Goal: Task Accomplishment & Management: Use online tool/utility

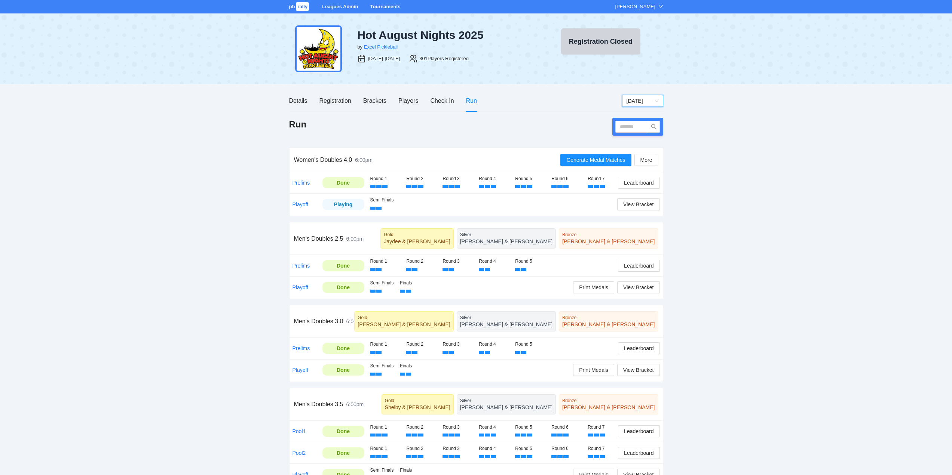
click at [383, 5] on link "Tournaments" at bounding box center [385, 7] width 30 height 6
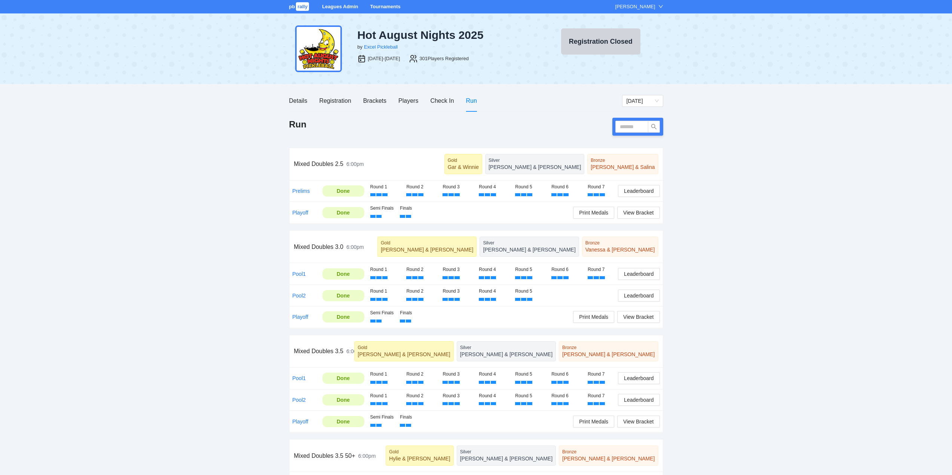
click at [383, 5] on link "Tournaments" at bounding box center [385, 7] width 30 height 6
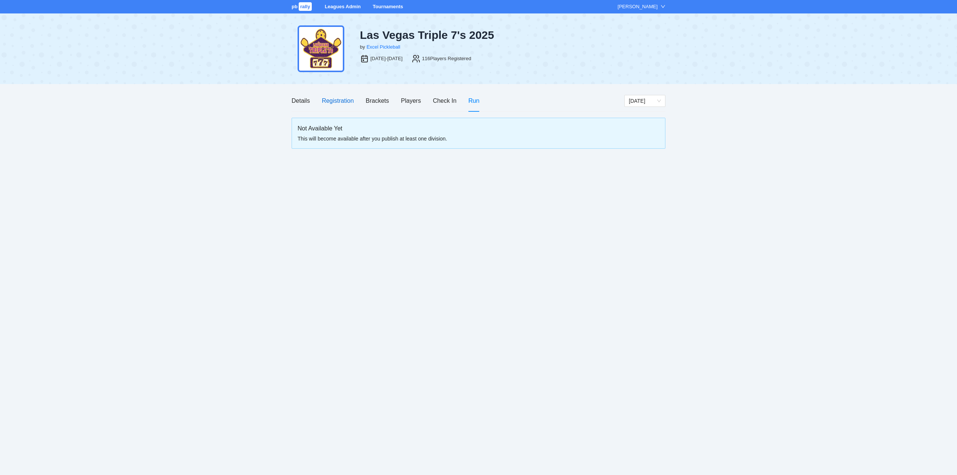
drag, startPoint x: 329, startPoint y: 98, endPoint x: 348, endPoint y: 106, distance: 21.0
click at [329, 98] on div "Registration" at bounding box center [338, 100] width 32 height 9
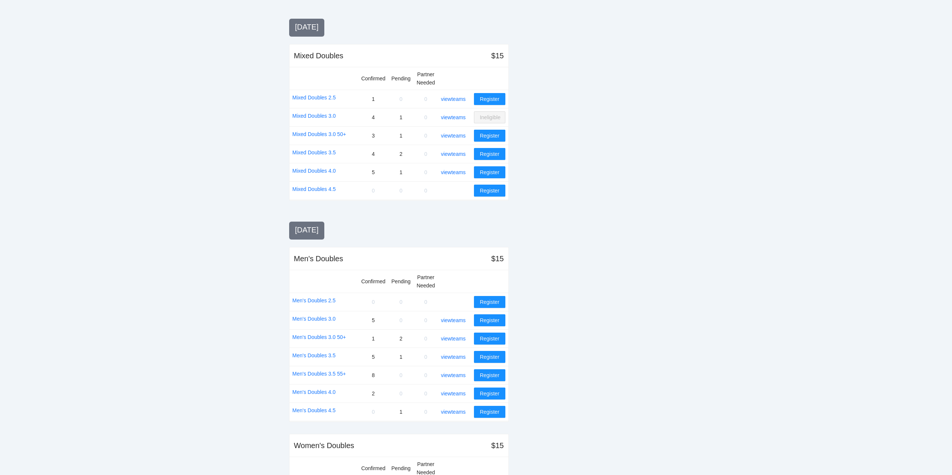
scroll to position [486, 0]
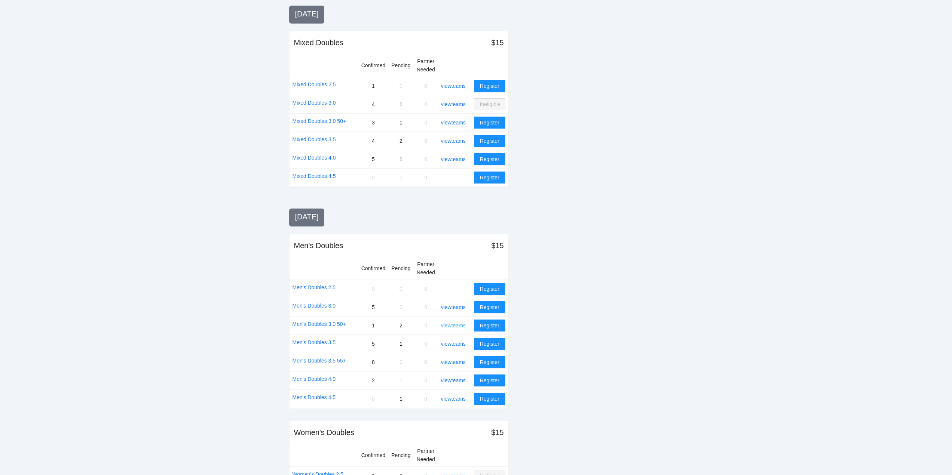
click at [454, 325] on link "view teams" at bounding box center [453, 326] width 25 height 6
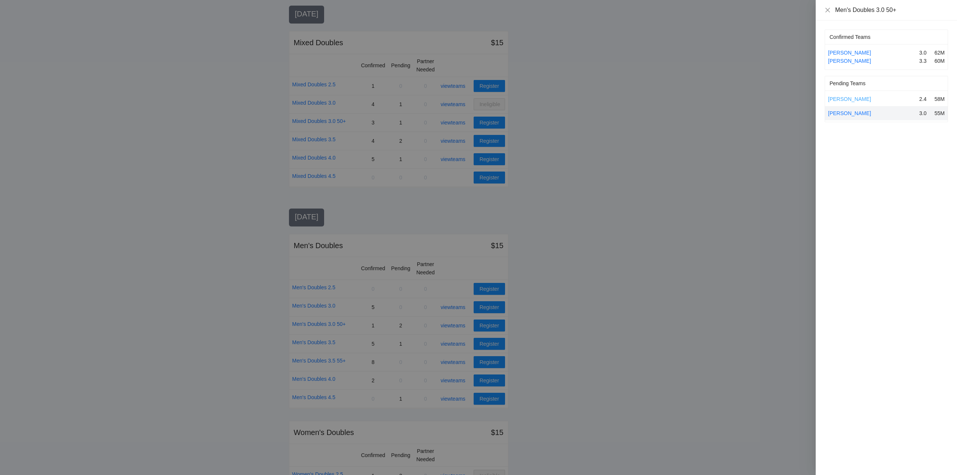
click at [851, 99] on link "Froilan Dinco" at bounding box center [849, 99] width 43 height 6
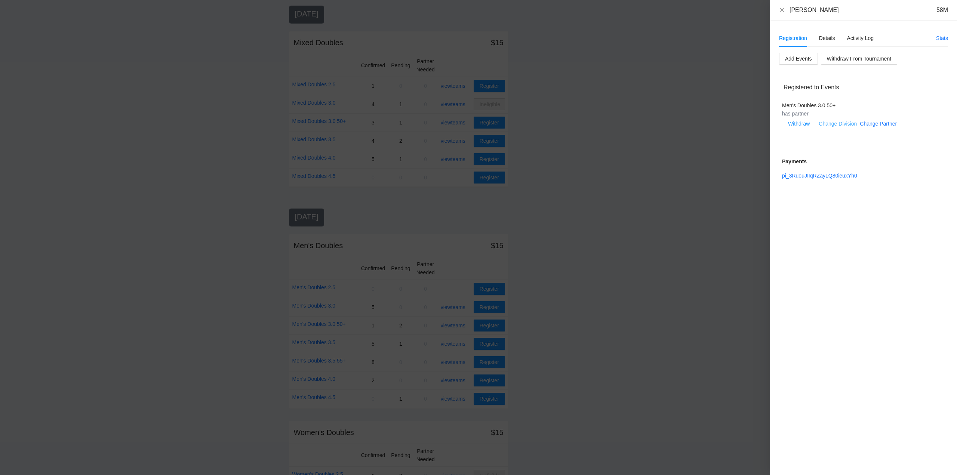
click at [840, 122] on link "Change Division" at bounding box center [838, 124] width 38 height 6
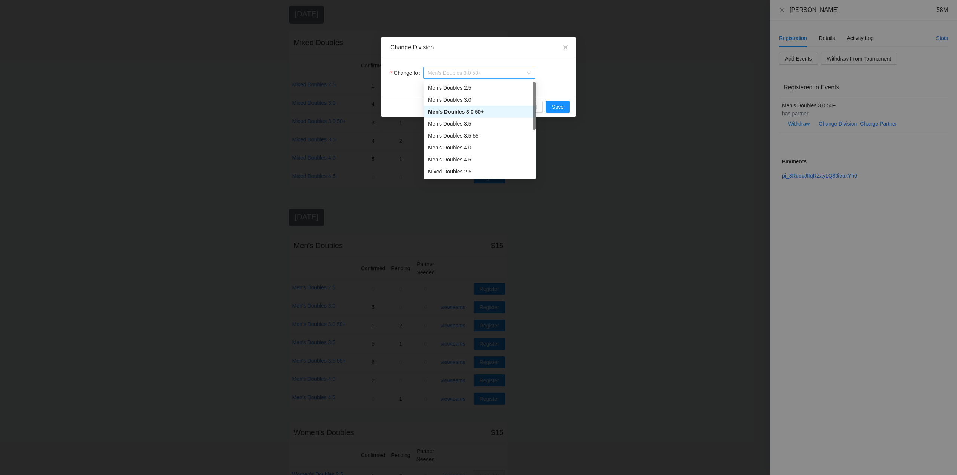
click at [496, 75] on span "Men's Doubles 3.0 50+" at bounding box center [479, 72] width 103 height 11
click at [456, 99] on div "Men's Doubles 3.0" at bounding box center [479, 100] width 103 height 8
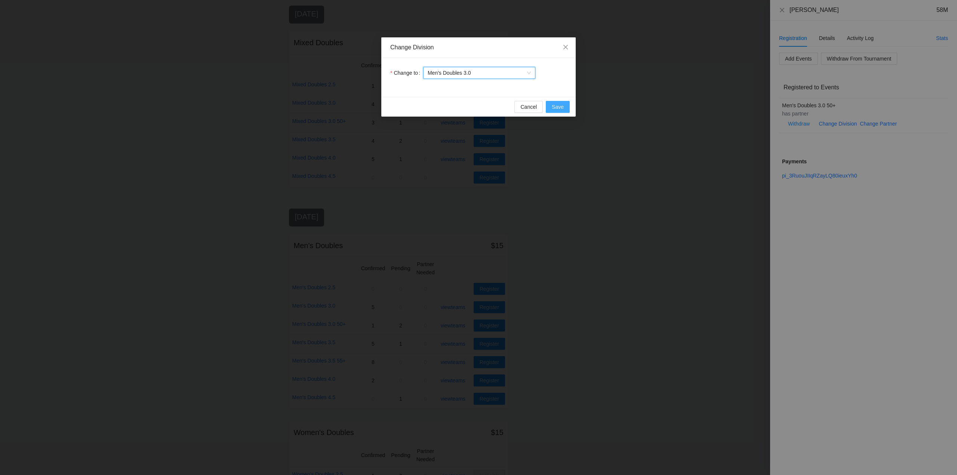
click at [557, 107] on span "Save" at bounding box center [558, 107] width 12 height 8
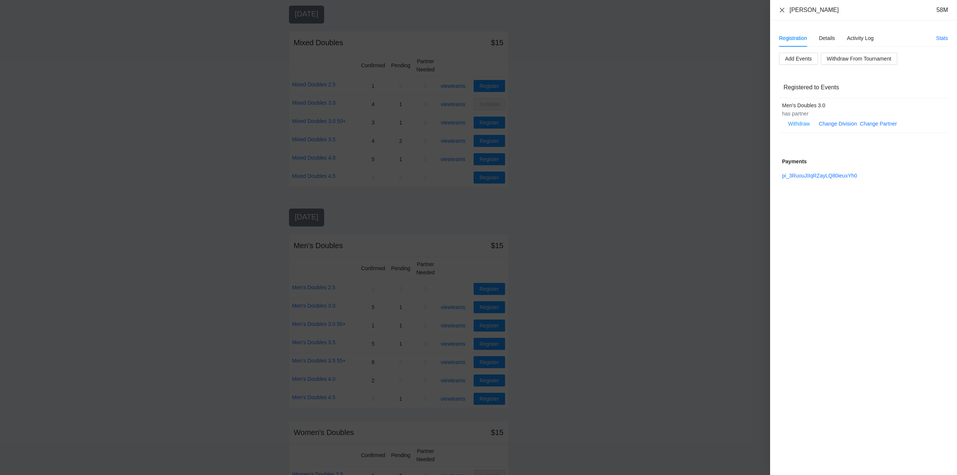
click at [782, 10] on icon "close" at bounding box center [782, 9] width 4 height 4
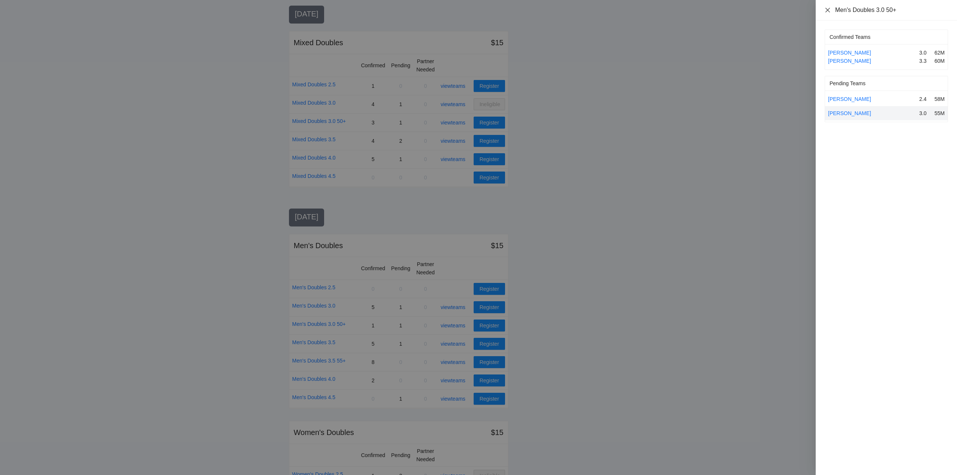
click at [829, 9] on icon "close" at bounding box center [828, 9] width 4 height 4
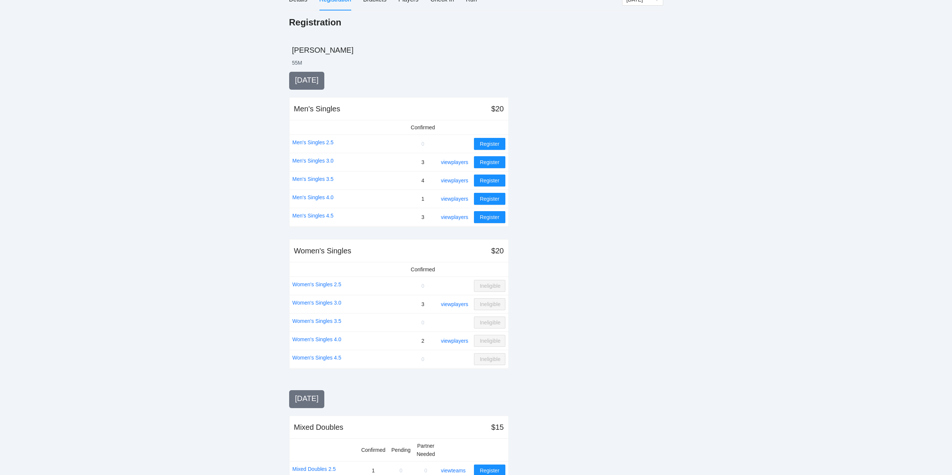
scroll to position [0, 0]
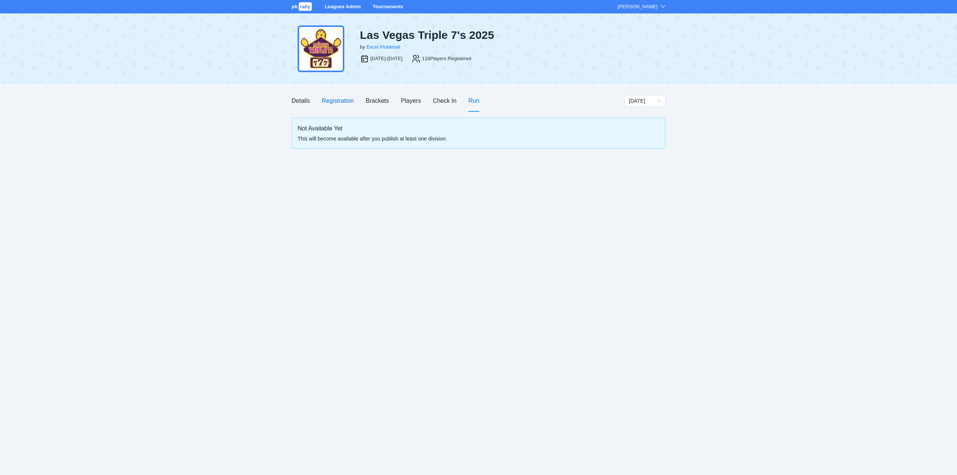
click at [326, 98] on div "Registration" at bounding box center [338, 100] width 32 height 9
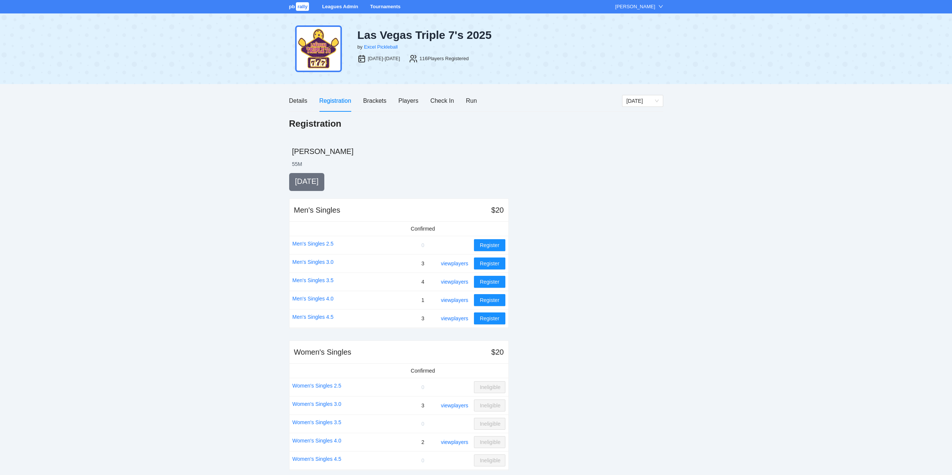
click at [380, 7] on link "Tournaments" at bounding box center [385, 7] width 30 height 6
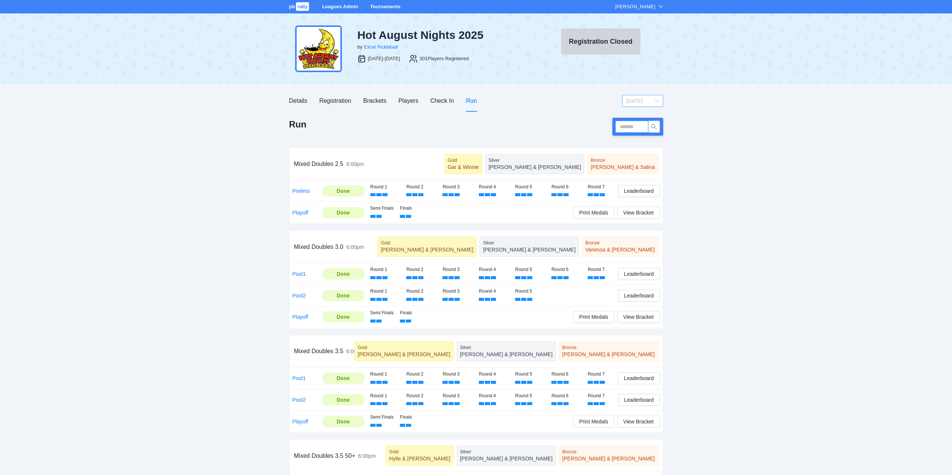
click at [646, 99] on span "[DATE]" at bounding box center [642, 100] width 32 height 11
click at [635, 125] on div "[DATE]" at bounding box center [642, 127] width 32 height 8
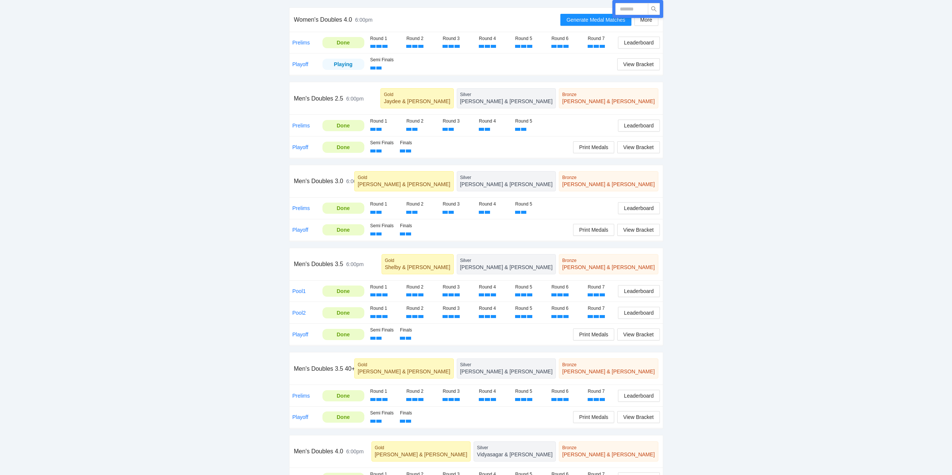
scroll to position [150, 0]
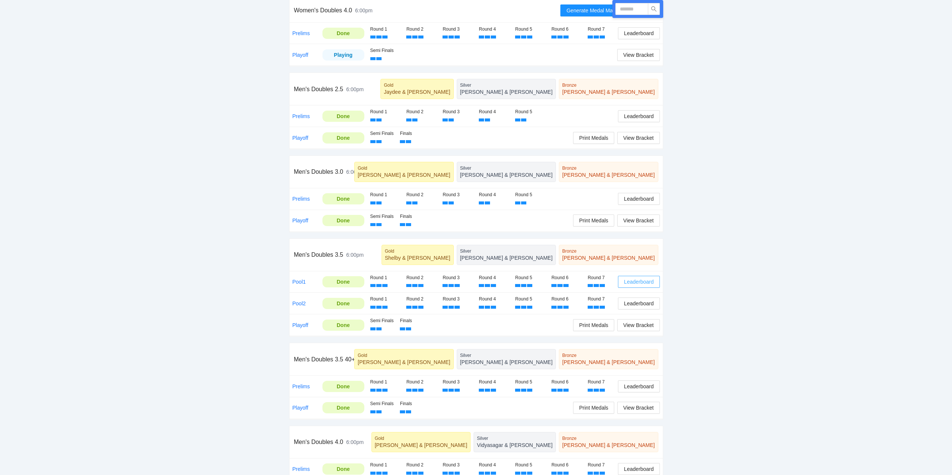
click at [640, 281] on span "Leaderboard" at bounding box center [639, 282] width 30 height 8
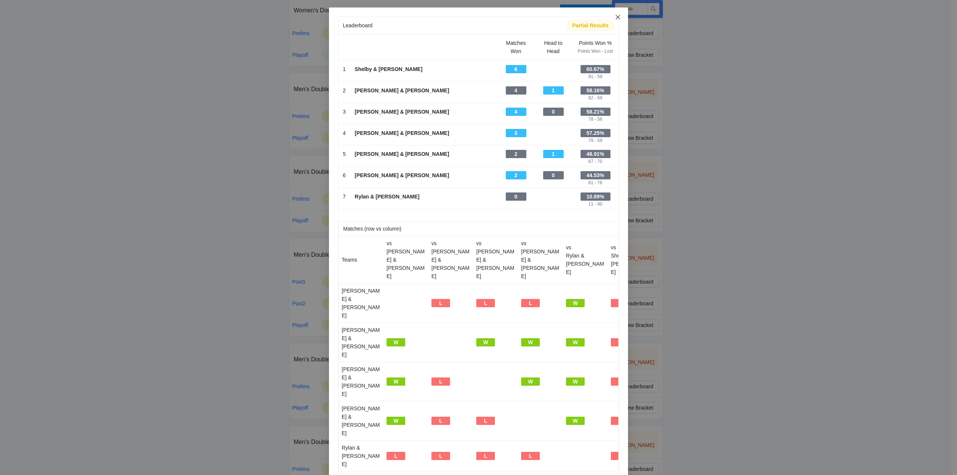
drag, startPoint x: 617, startPoint y: 15, endPoint x: 616, endPoint y: 19, distance: 3.9
click at [617, 15] on icon "close" at bounding box center [618, 17] width 6 height 6
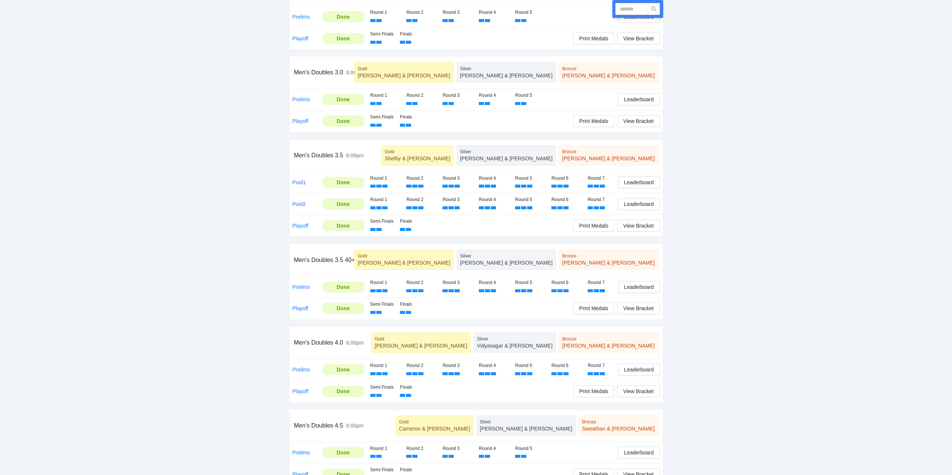
scroll to position [262, 0]
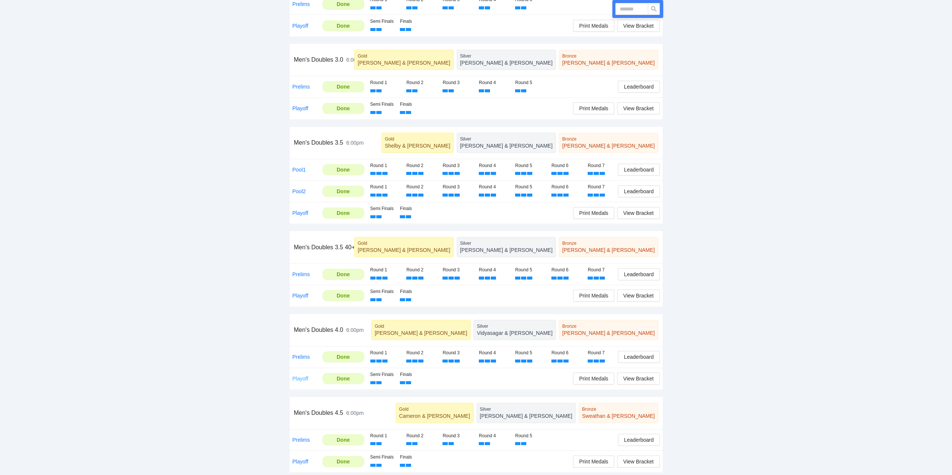
click at [298, 377] on link "Playoff" at bounding box center [300, 379] width 16 height 6
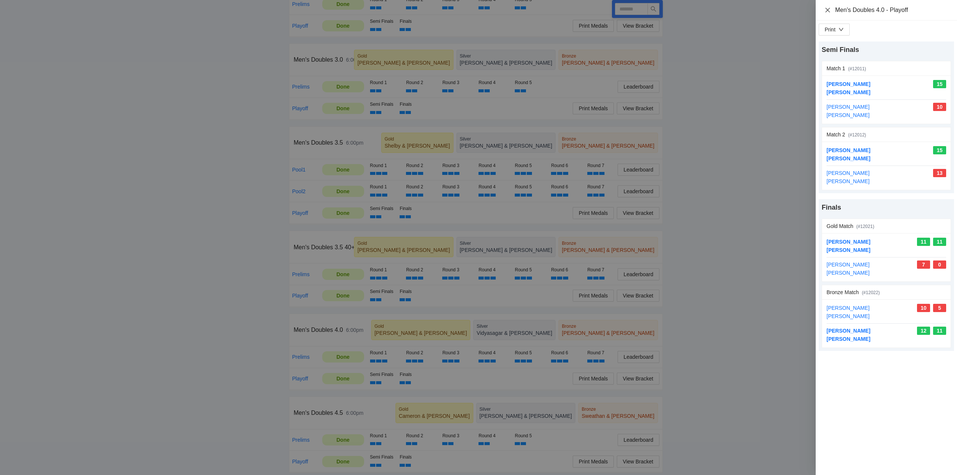
click at [828, 10] on icon "close" at bounding box center [828, 10] width 6 height 6
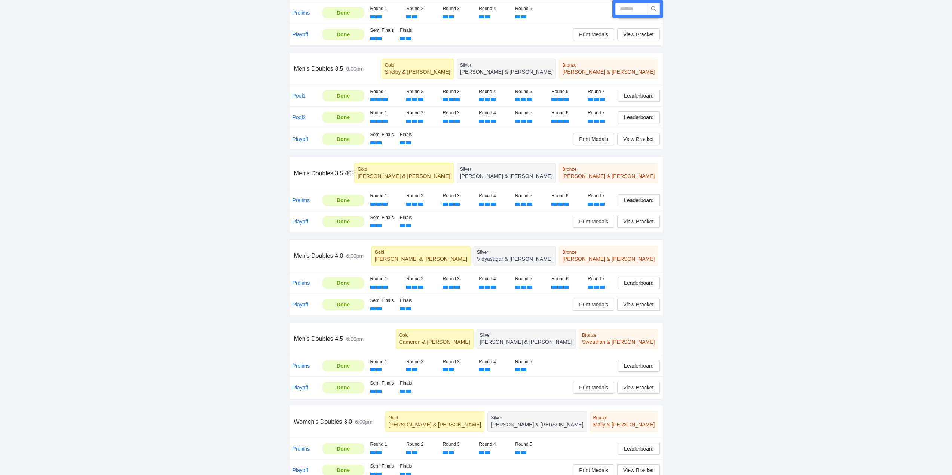
scroll to position [337, 0]
click at [297, 384] on link "Playoff" at bounding box center [300, 387] width 16 height 6
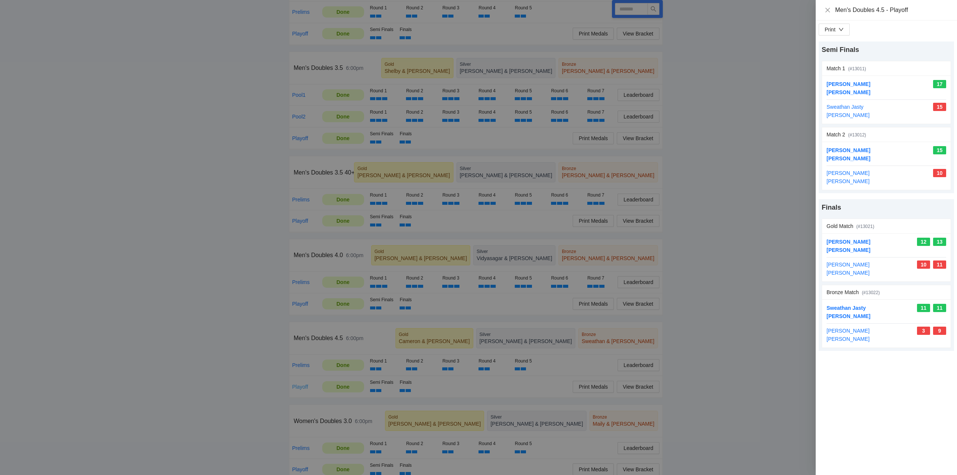
click at [297, 384] on div at bounding box center [478, 237] width 957 height 475
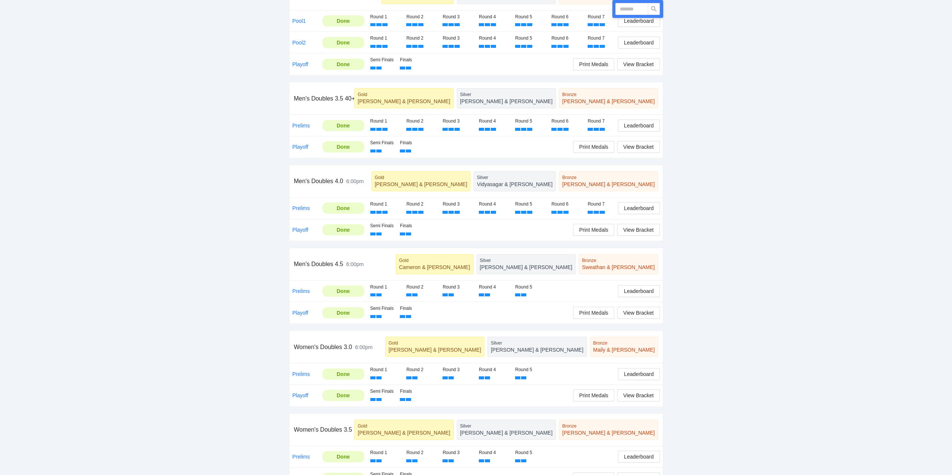
scroll to position [411, 0]
click at [297, 395] on link "Playoff" at bounding box center [300, 395] width 16 height 6
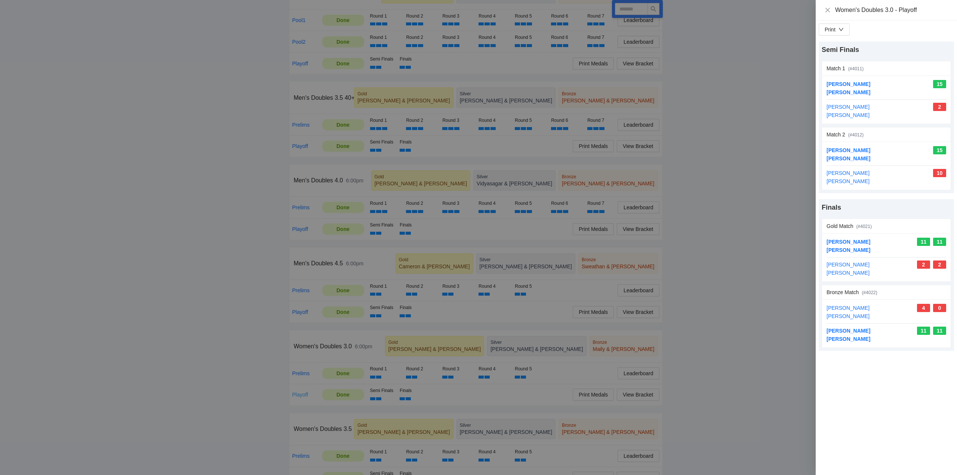
click at [297, 395] on div at bounding box center [478, 237] width 957 height 475
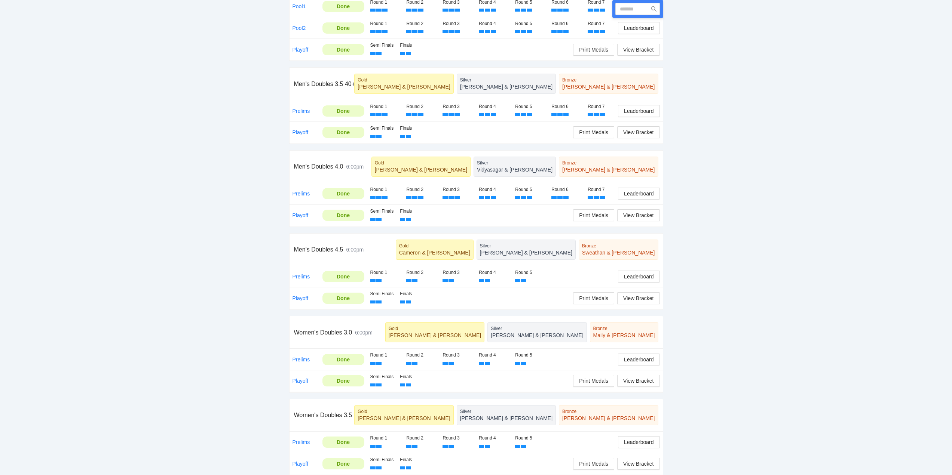
scroll to position [432, 0]
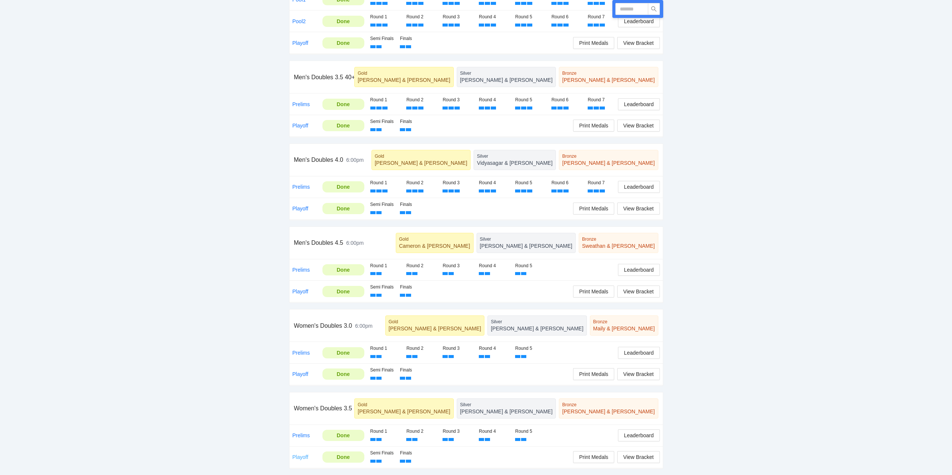
click at [299, 456] on link "Playoff" at bounding box center [300, 457] width 16 height 6
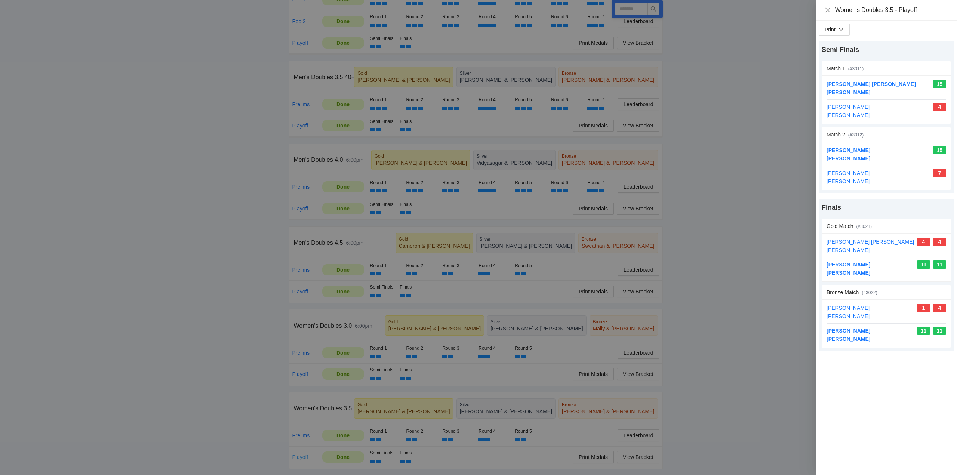
click at [299, 456] on div at bounding box center [478, 237] width 957 height 475
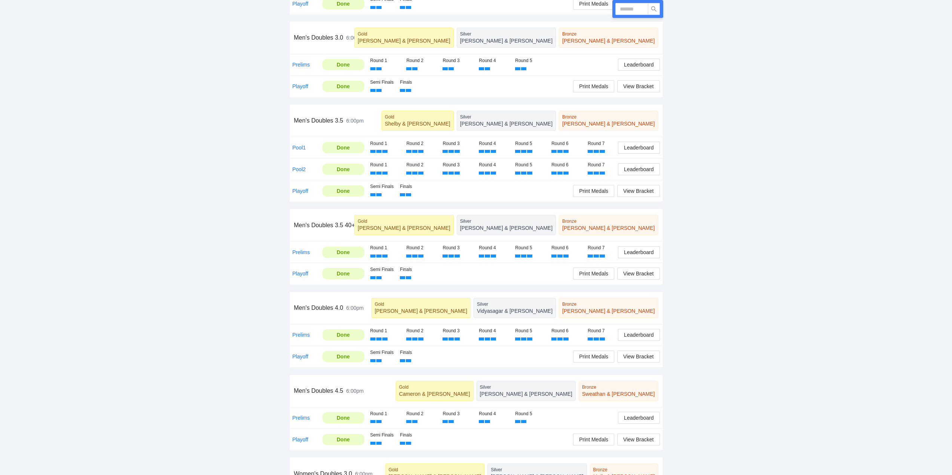
scroll to position [282, 0]
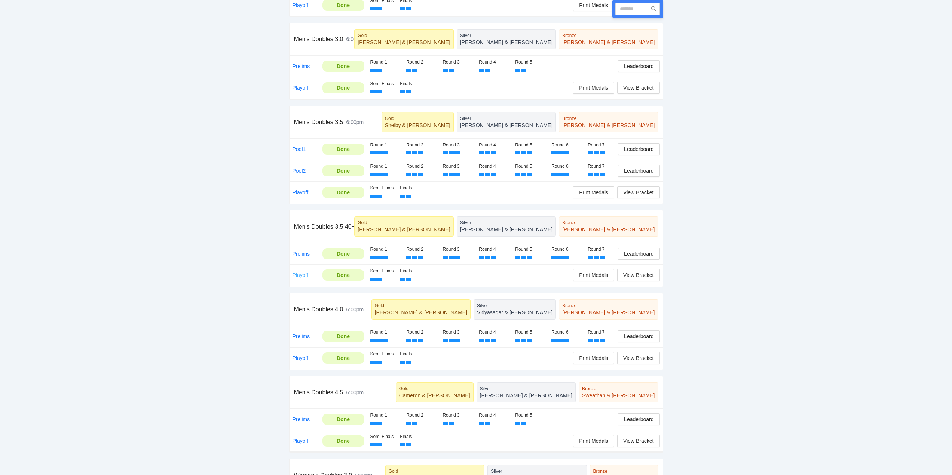
click at [298, 274] on link "Playoff" at bounding box center [300, 275] width 16 height 6
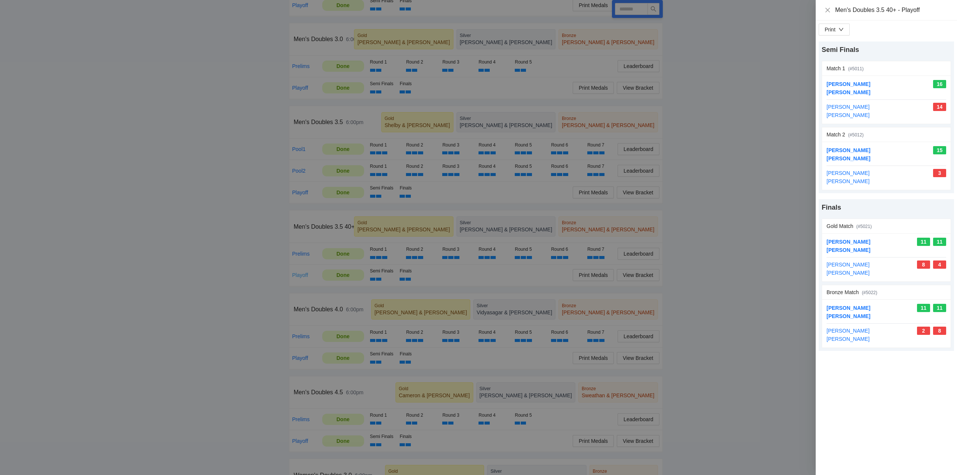
click at [298, 274] on div at bounding box center [478, 237] width 957 height 475
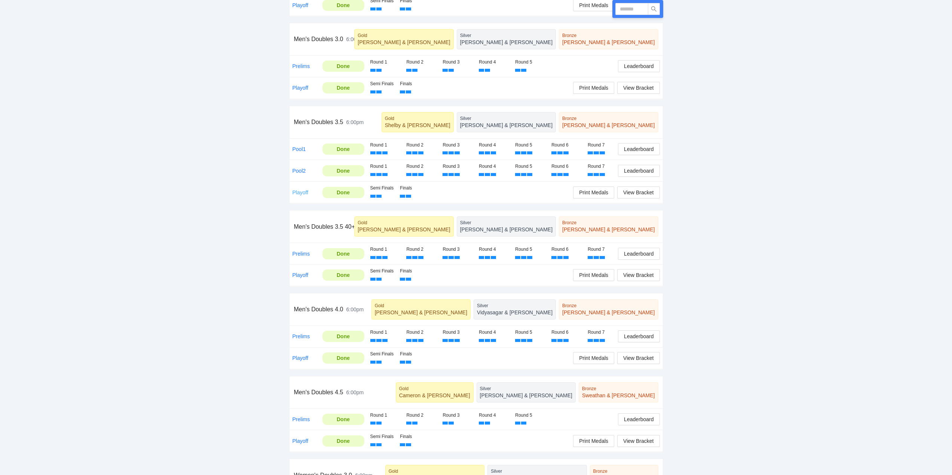
click at [299, 191] on link "Playoff" at bounding box center [300, 193] width 16 height 6
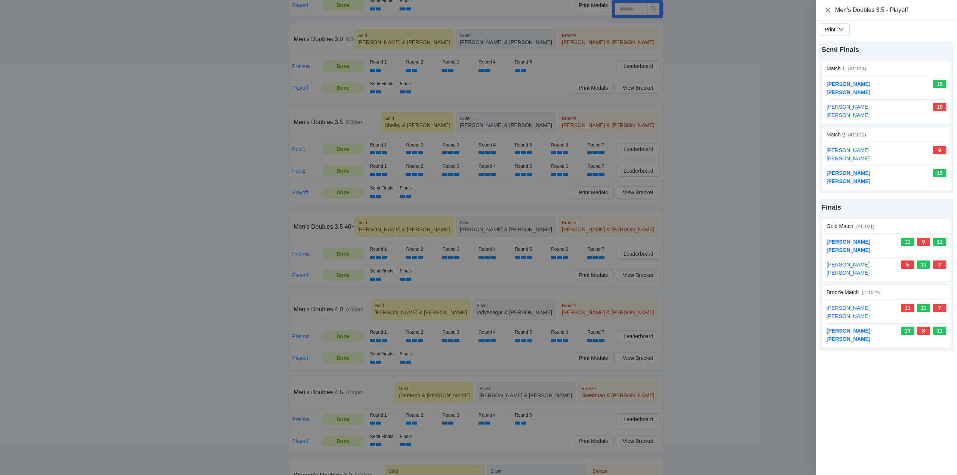
click at [827, 9] on icon "close" at bounding box center [828, 9] width 4 height 4
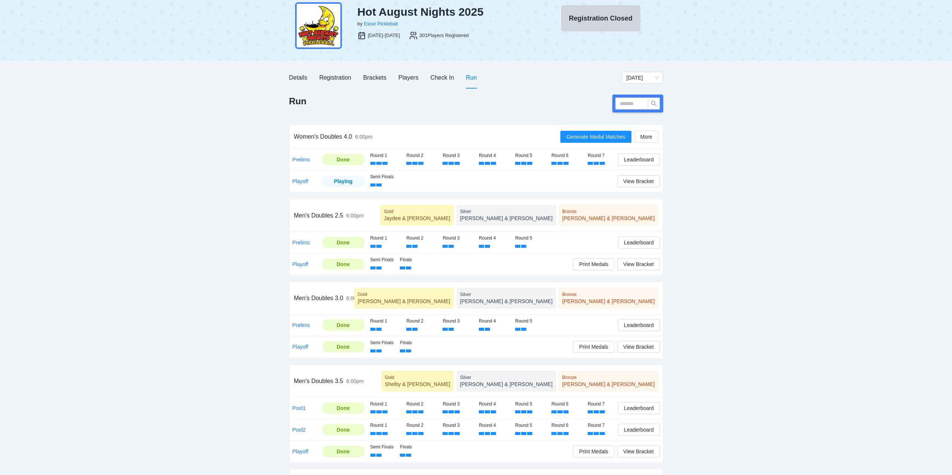
scroll to position [0, 0]
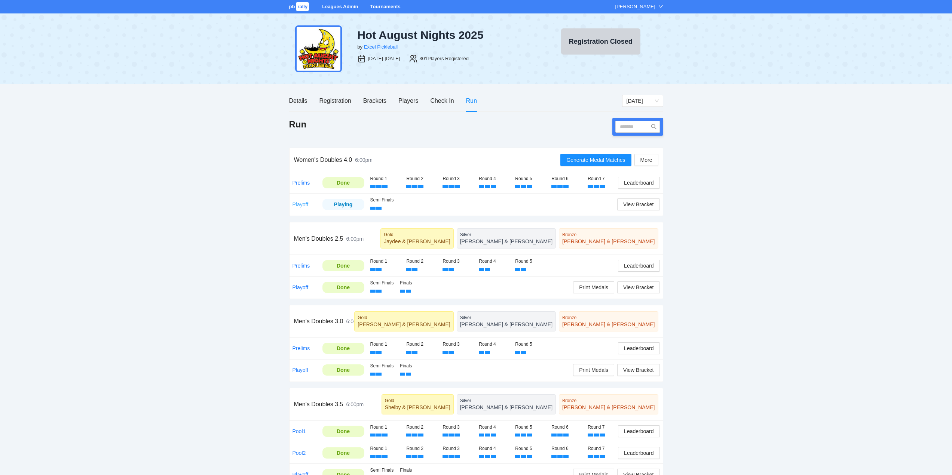
click at [300, 203] on link "Playoff" at bounding box center [300, 205] width 16 height 6
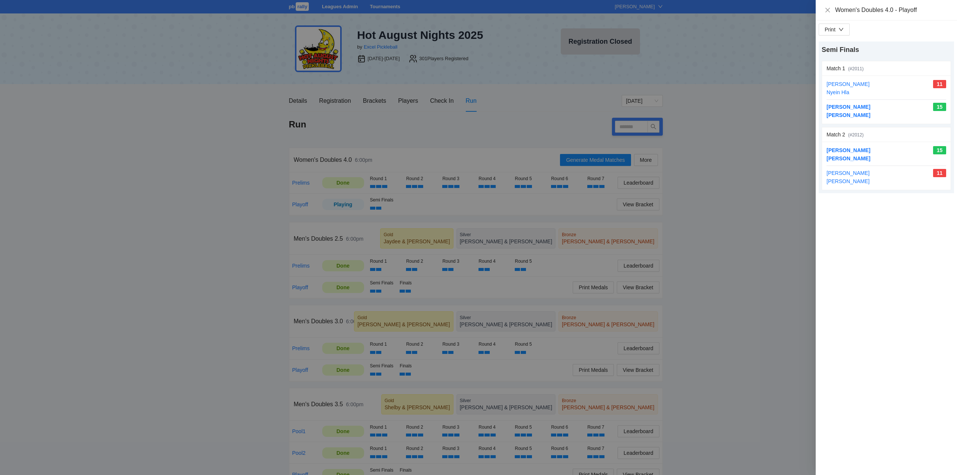
click at [300, 203] on div at bounding box center [478, 237] width 957 height 475
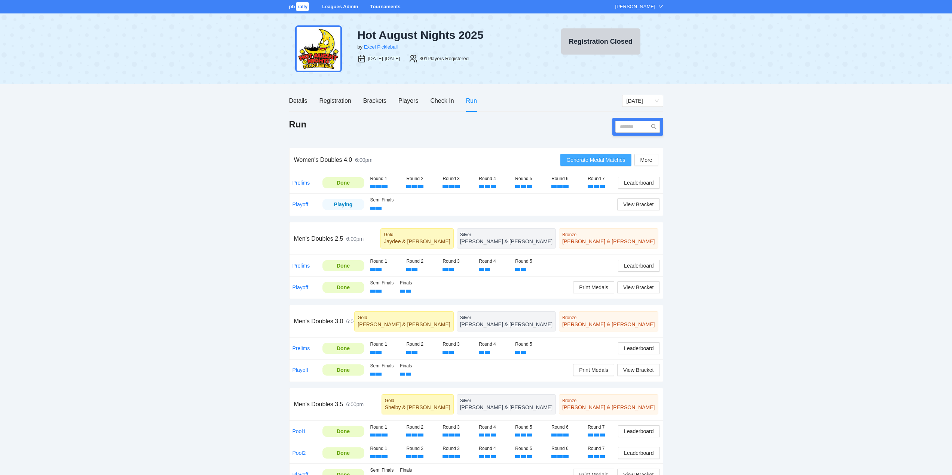
click at [595, 159] on span "Generate Medal Matches" at bounding box center [595, 160] width 59 height 8
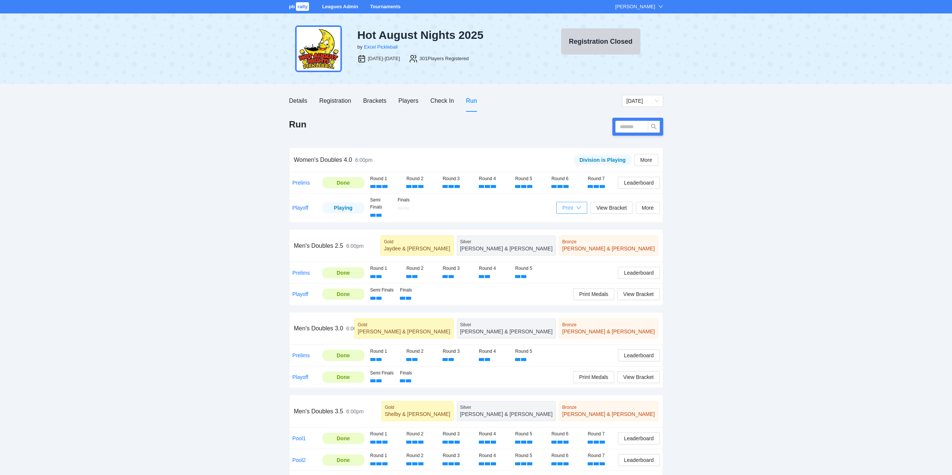
click at [576, 208] on div "Print" at bounding box center [571, 208] width 19 height 8
click at [639, 183] on span "Leaderboard" at bounding box center [639, 183] width 30 height 8
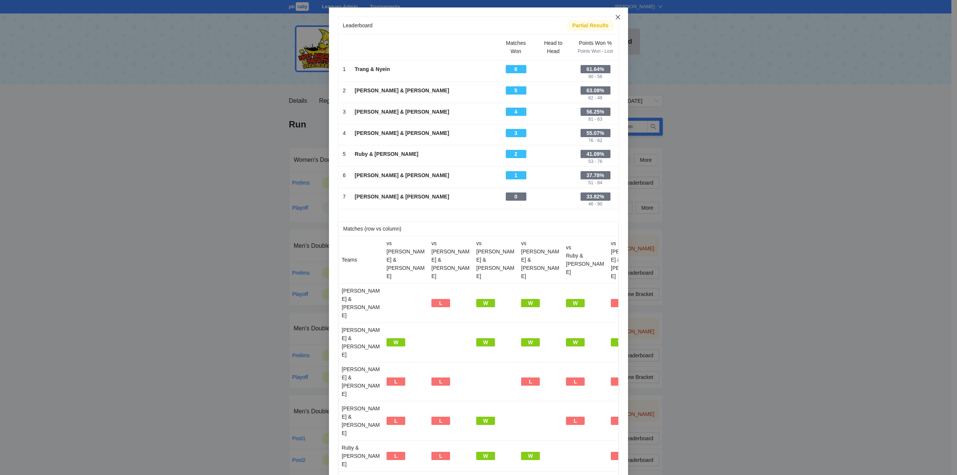
click at [617, 16] on icon "close" at bounding box center [618, 17] width 4 height 4
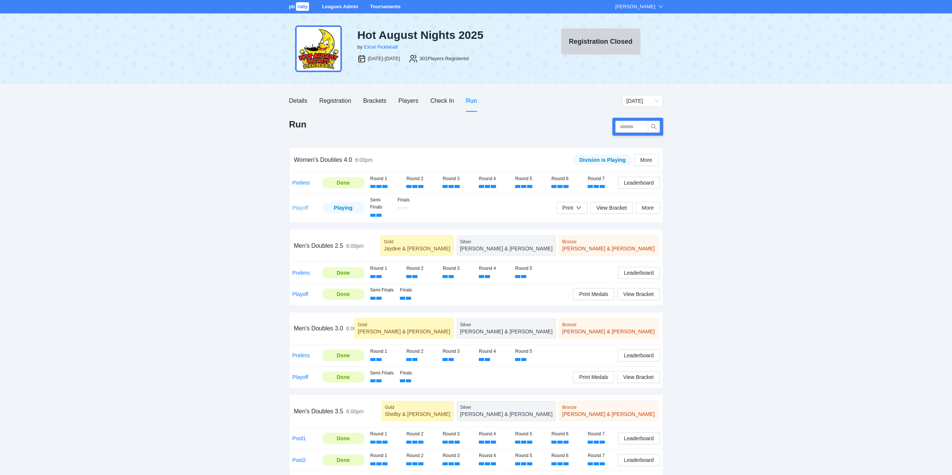
click at [300, 208] on link "Playoff" at bounding box center [300, 208] width 16 height 6
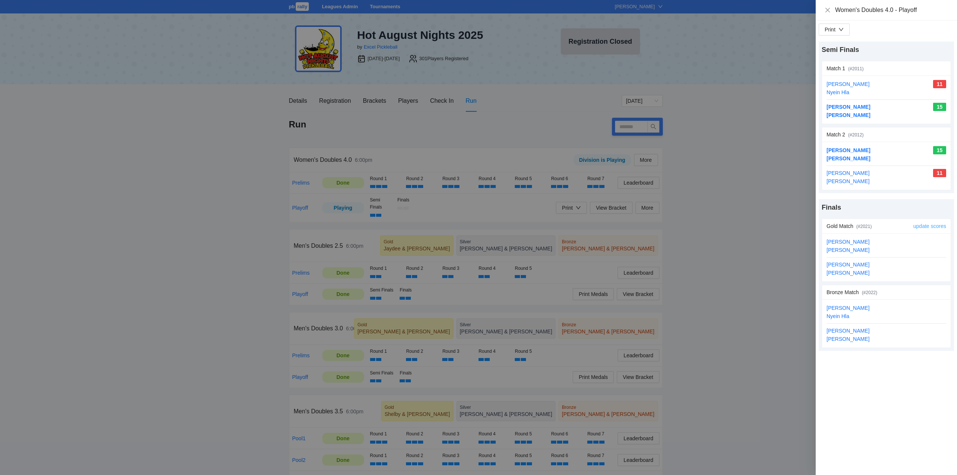
click at [925, 225] on link "update scores" at bounding box center [930, 226] width 33 height 6
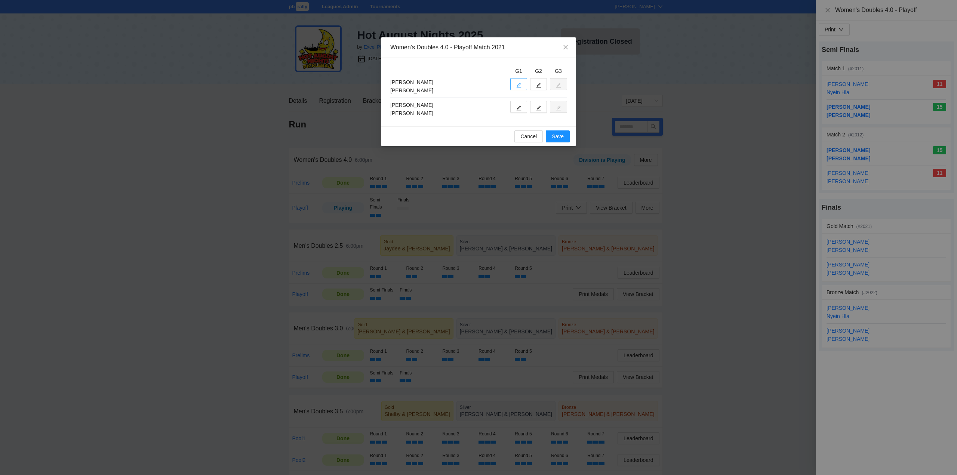
click at [515, 88] on button "button" at bounding box center [518, 84] width 17 height 12
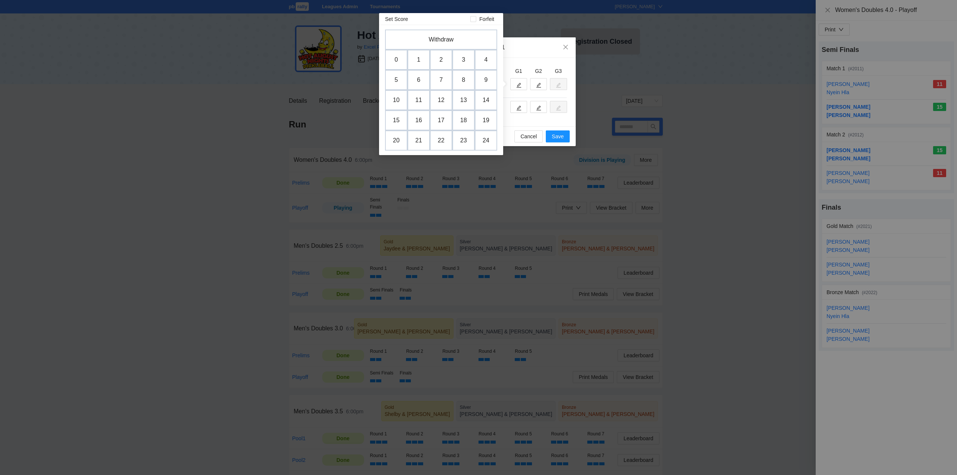
click at [533, 21] on div "Women's Doubles 4.0 - Playoff Match 2021 G1 G2 G3 [PERSON_NAME] [PERSON_NAME] […" at bounding box center [478, 237] width 957 height 475
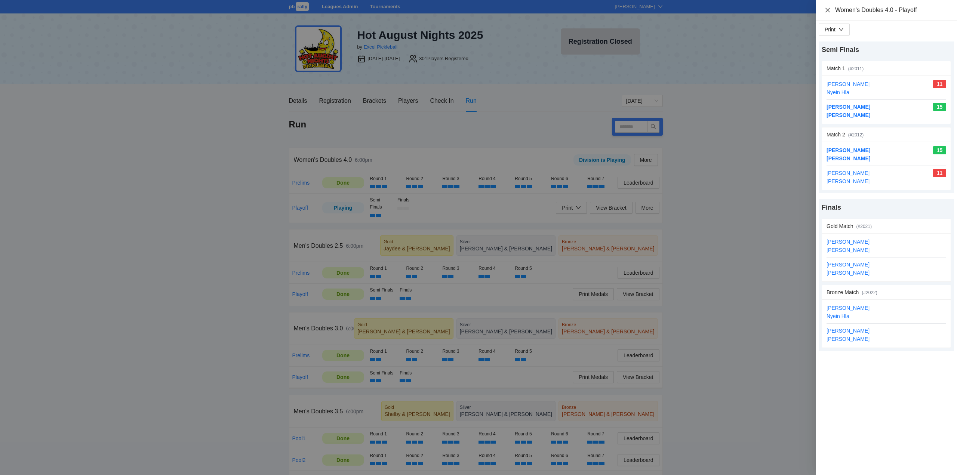
click at [828, 9] on icon "close" at bounding box center [828, 9] width 4 height 4
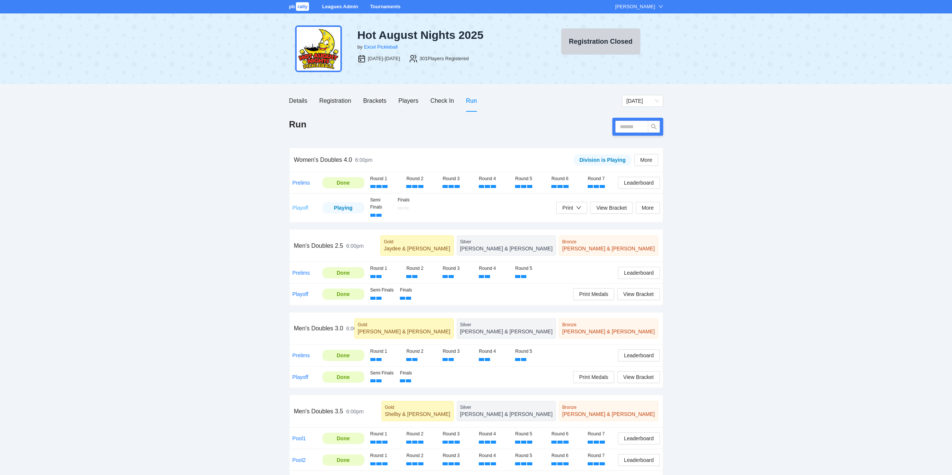
click at [297, 206] on link "Playoff" at bounding box center [300, 208] width 16 height 6
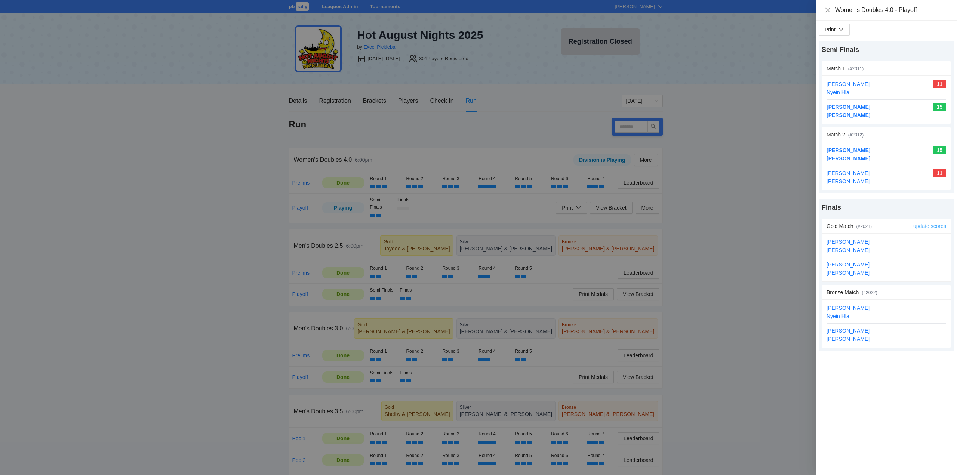
click at [927, 226] on link "update scores" at bounding box center [930, 226] width 33 height 6
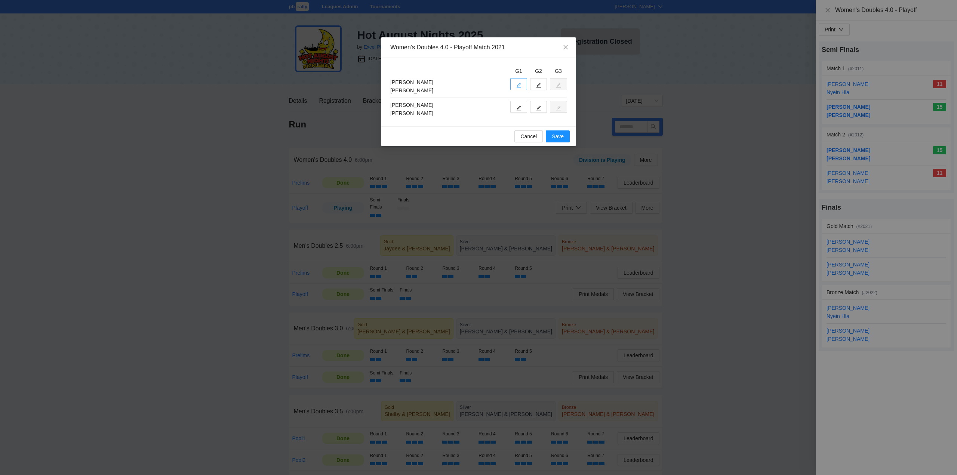
click at [517, 82] on button "button" at bounding box center [518, 84] width 17 height 12
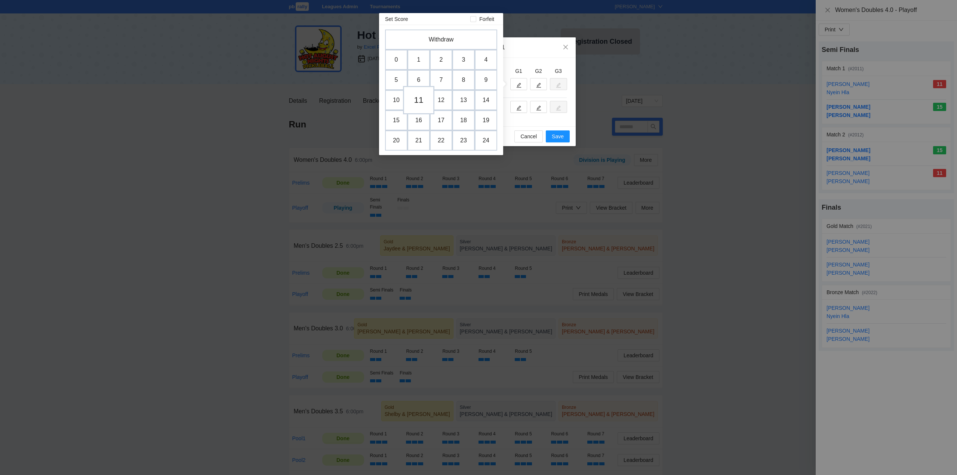
click at [415, 102] on td "11" at bounding box center [418, 100] width 31 height 28
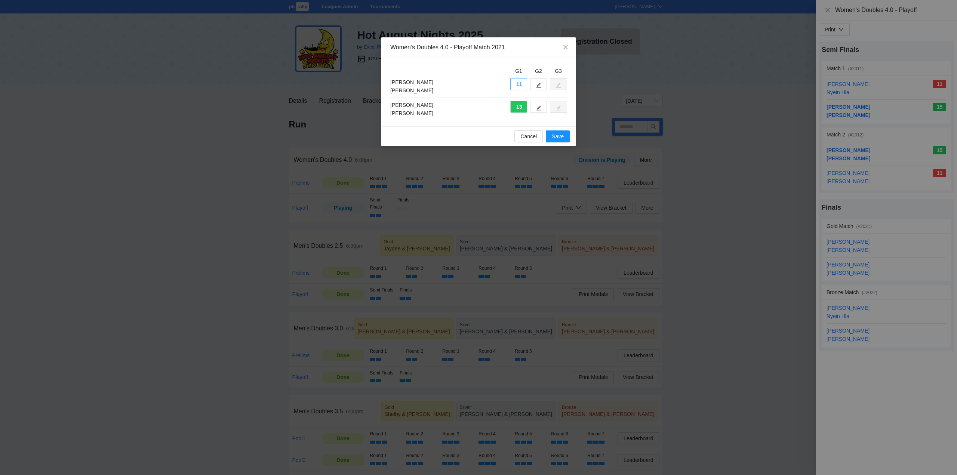
click at [518, 84] on button "11" at bounding box center [518, 84] width 17 height 12
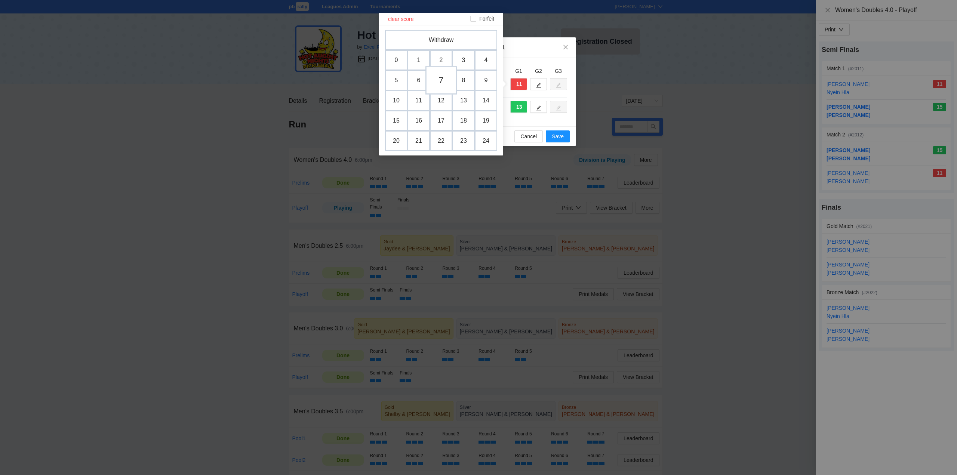
click at [441, 82] on td "7" at bounding box center [441, 80] width 31 height 28
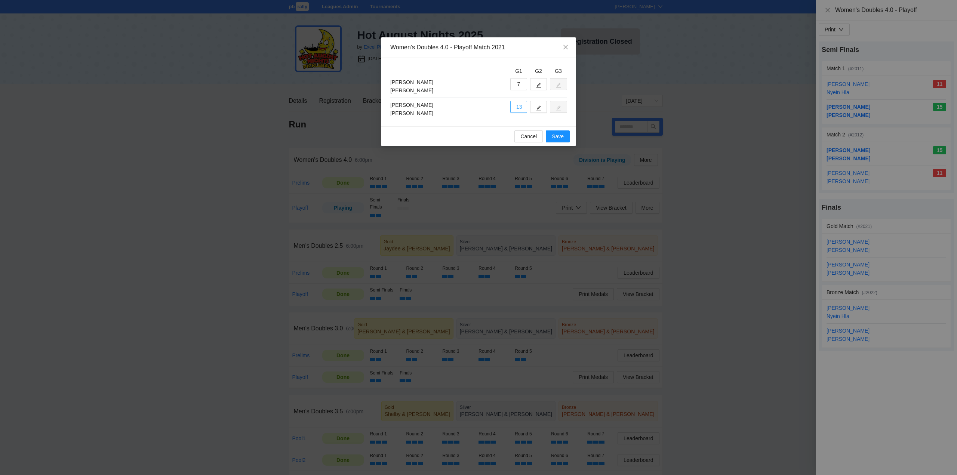
click at [518, 105] on button "13" at bounding box center [518, 107] width 17 height 12
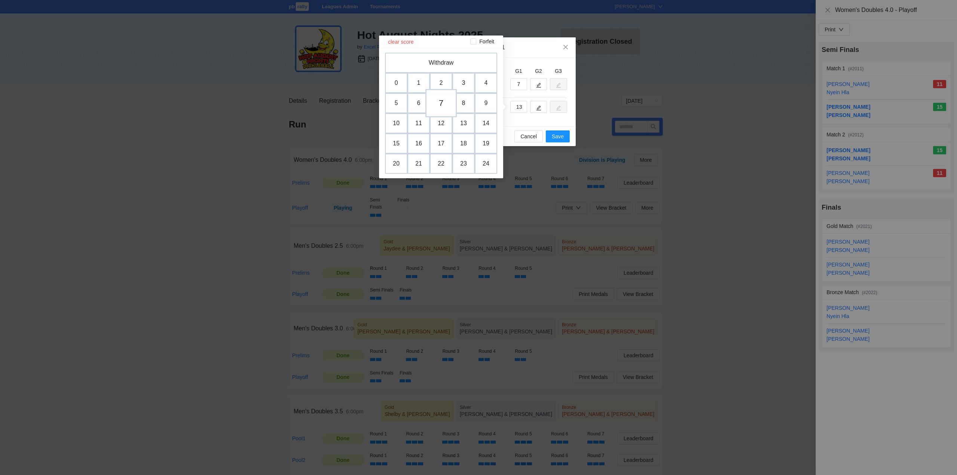
click at [442, 102] on td "7" at bounding box center [441, 103] width 31 height 28
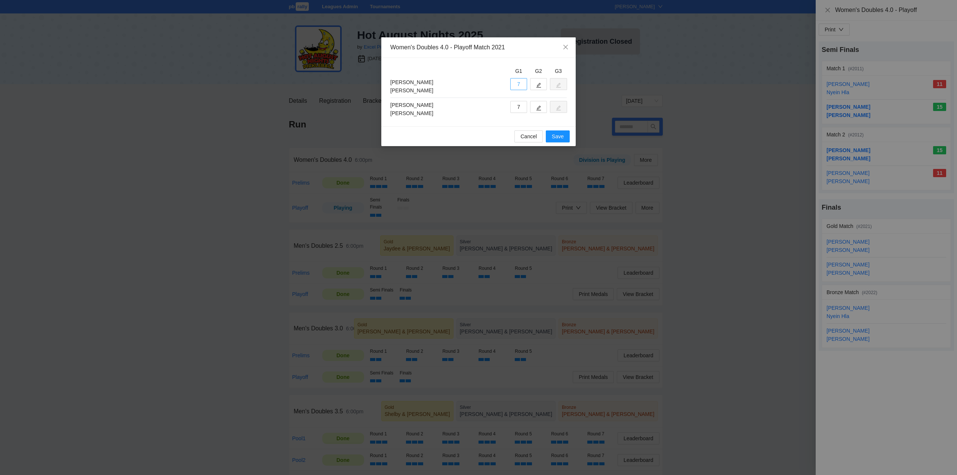
click at [518, 84] on button "7" at bounding box center [518, 84] width 17 height 12
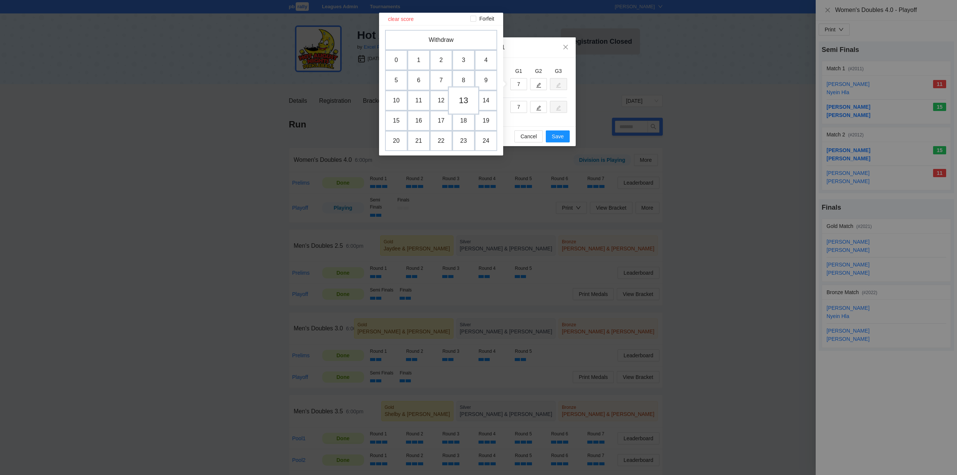
click at [463, 102] on td "13" at bounding box center [463, 100] width 31 height 28
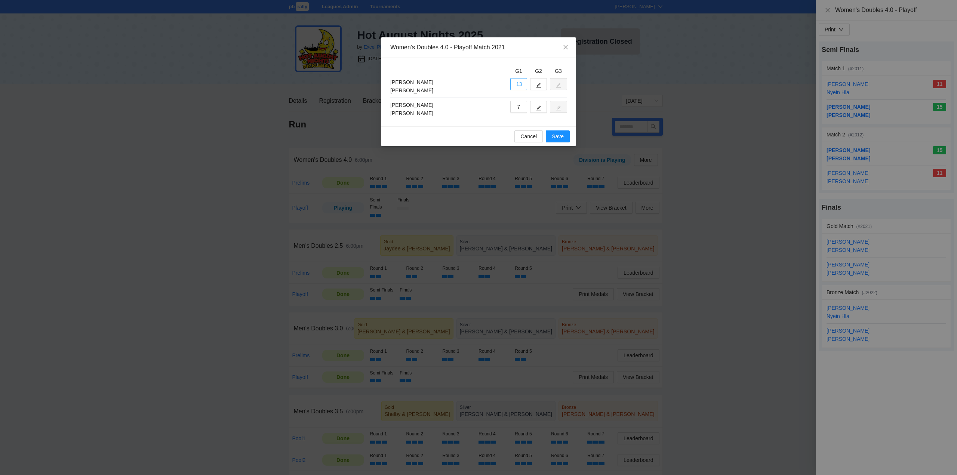
click at [517, 84] on button "13" at bounding box center [518, 84] width 17 height 12
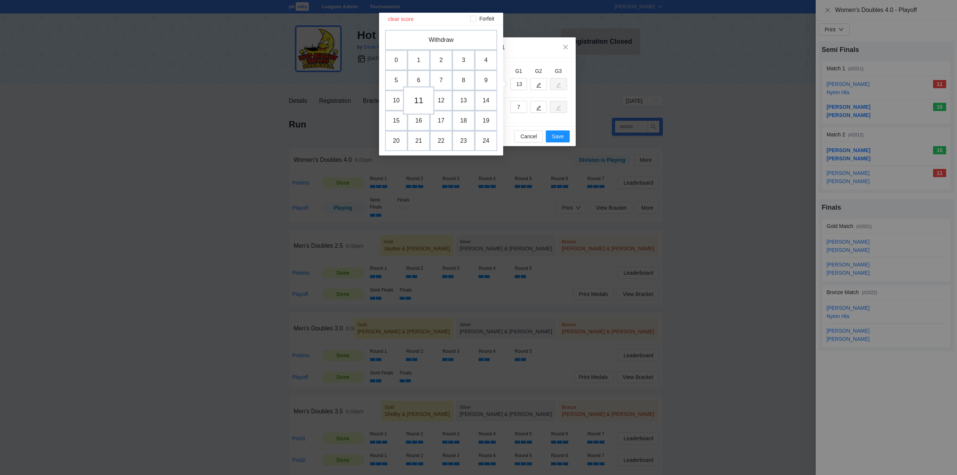
click at [421, 102] on td "11" at bounding box center [418, 100] width 31 height 28
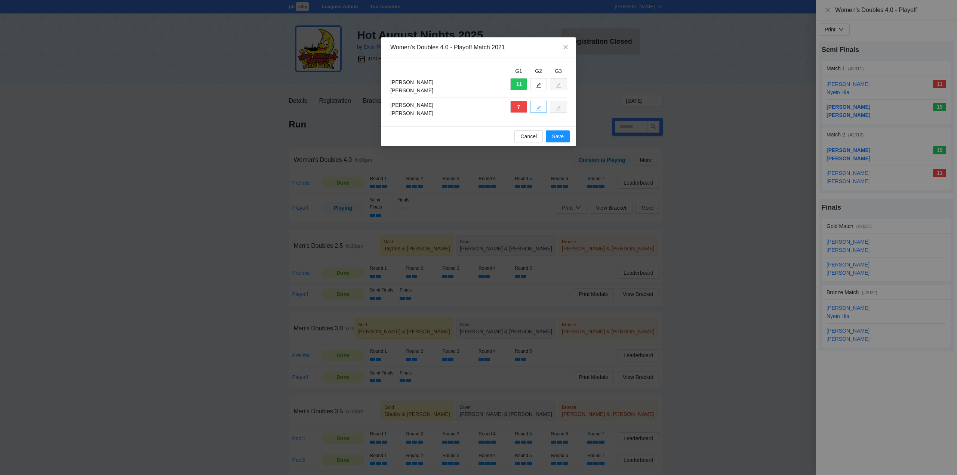
click at [540, 106] on icon "edit" at bounding box center [538, 107] width 5 height 5
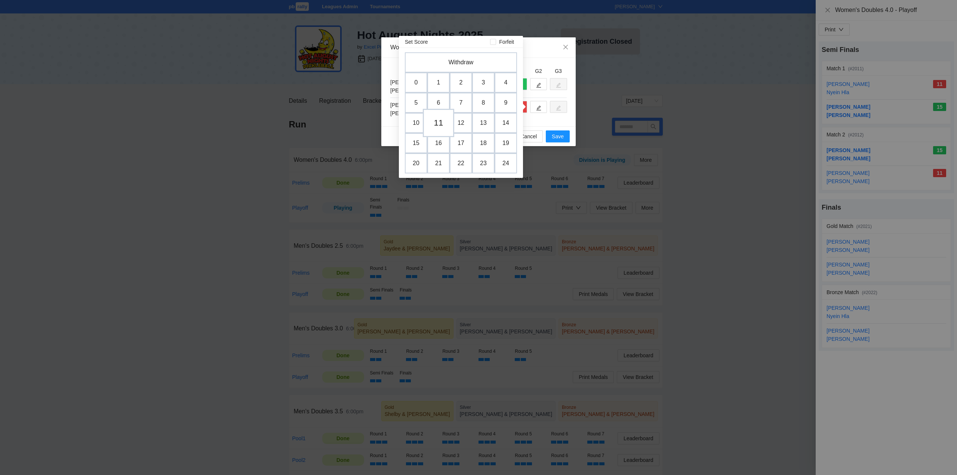
click at [438, 125] on td "11" at bounding box center [438, 123] width 31 height 28
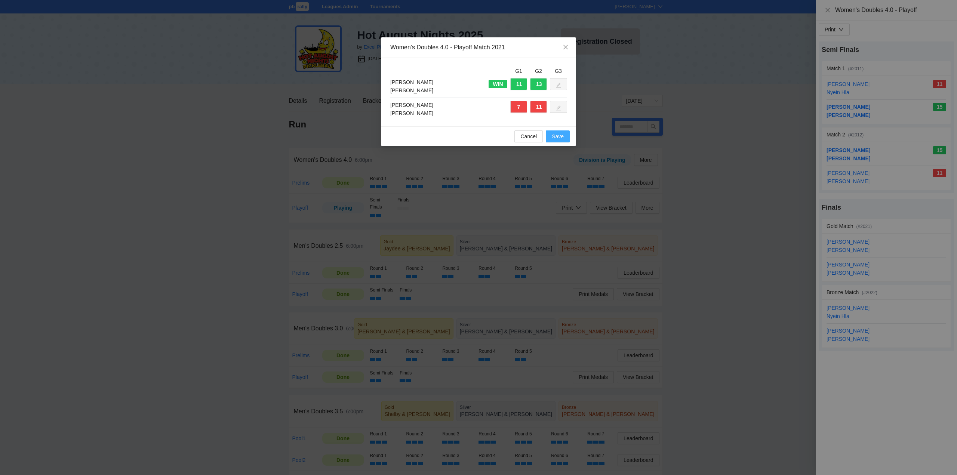
click at [560, 137] on span "Save" at bounding box center [558, 136] width 12 height 8
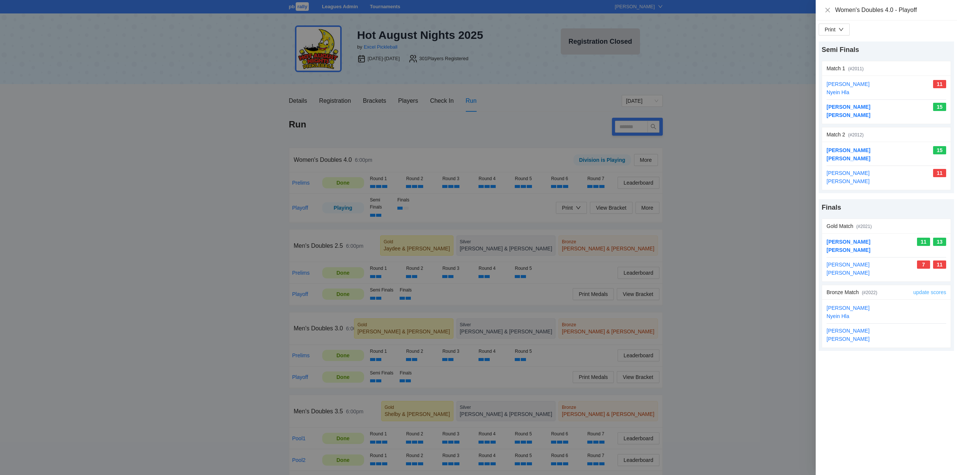
click at [924, 294] on link "update scores" at bounding box center [930, 292] width 33 height 6
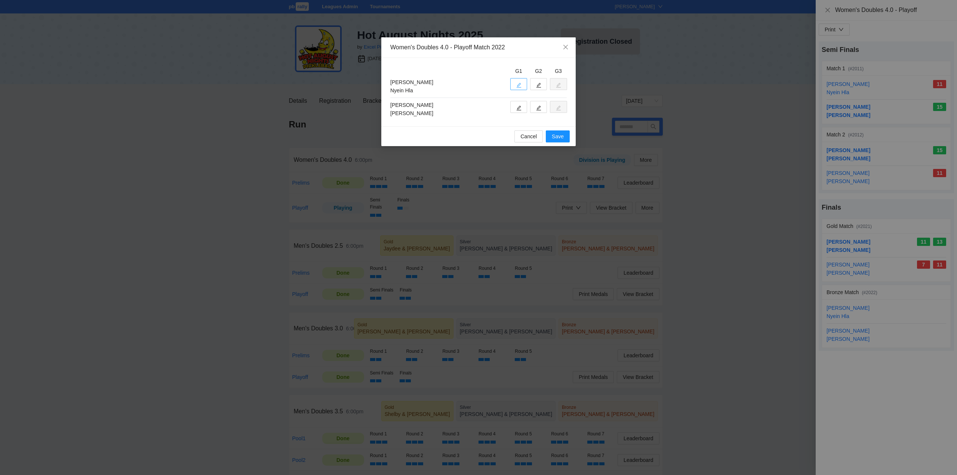
click at [522, 81] on button "button" at bounding box center [518, 84] width 17 height 12
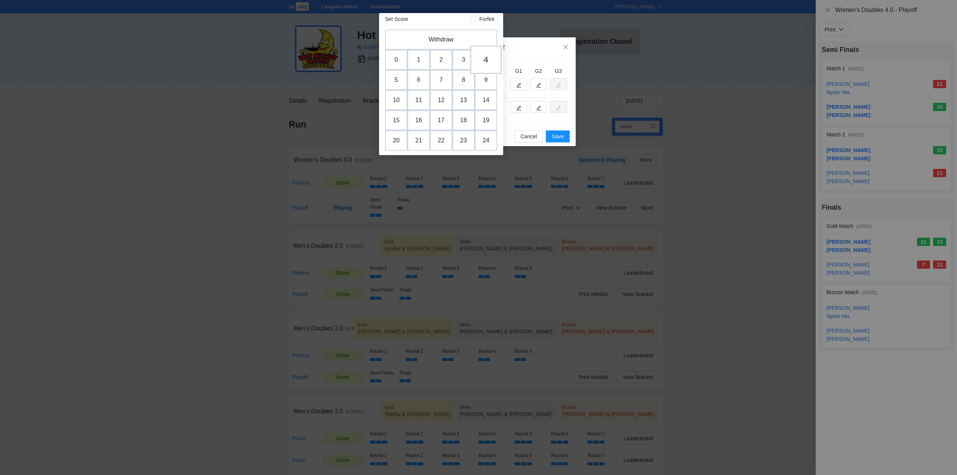
click at [483, 60] on td "4" at bounding box center [485, 60] width 31 height 28
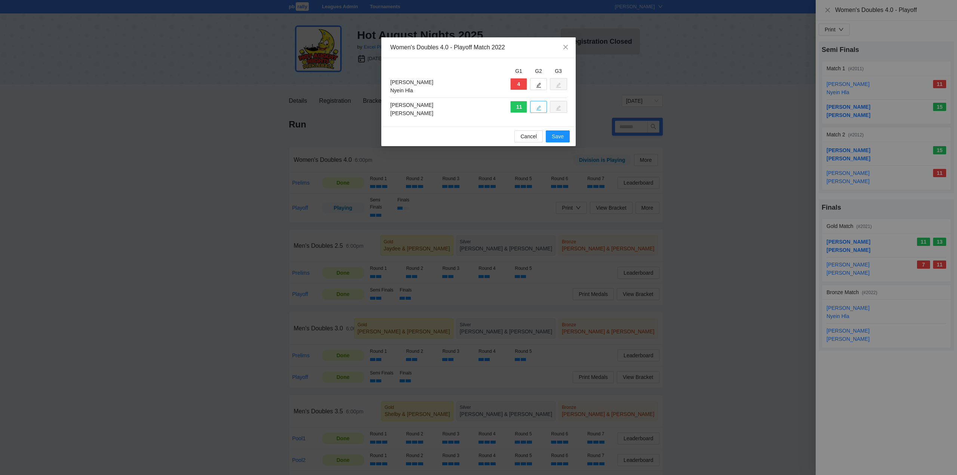
click at [536, 106] on button "button" at bounding box center [538, 107] width 17 height 12
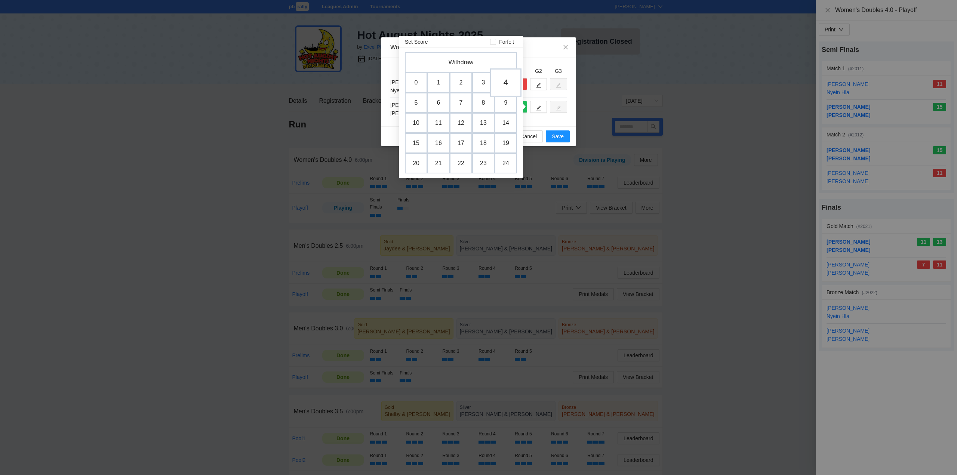
click at [504, 83] on td "4" at bounding box center [505, 82] width 31 height 28
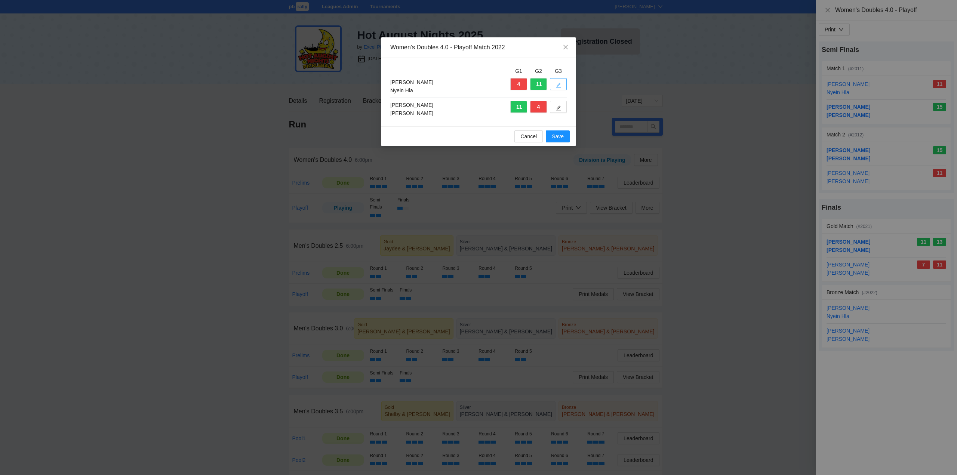
click at [558, 83] on icon "edit" at bounding box center [558, 85] width 5 height 5
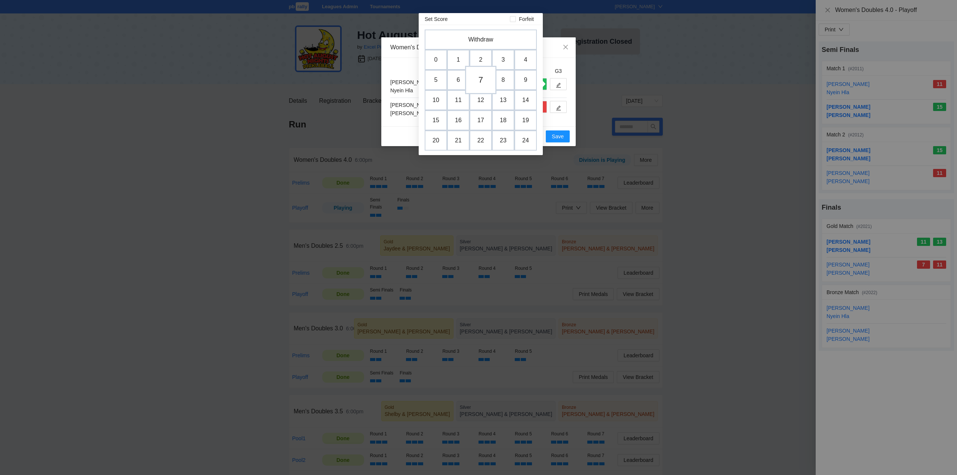
click at [484, 81] on td "7" at bounding box center [480, 80] width 31 height 28
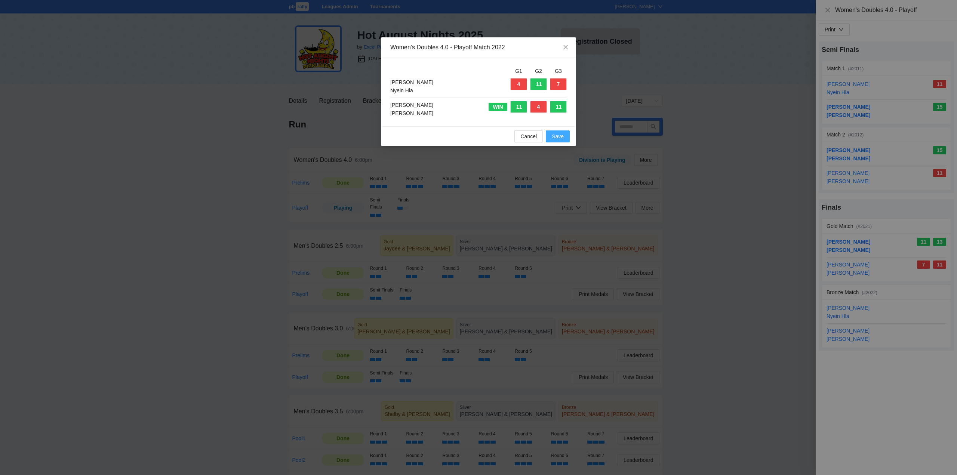
click at [556, 134] on span "Save" at bounding box center [558, 136] width 12 height 8
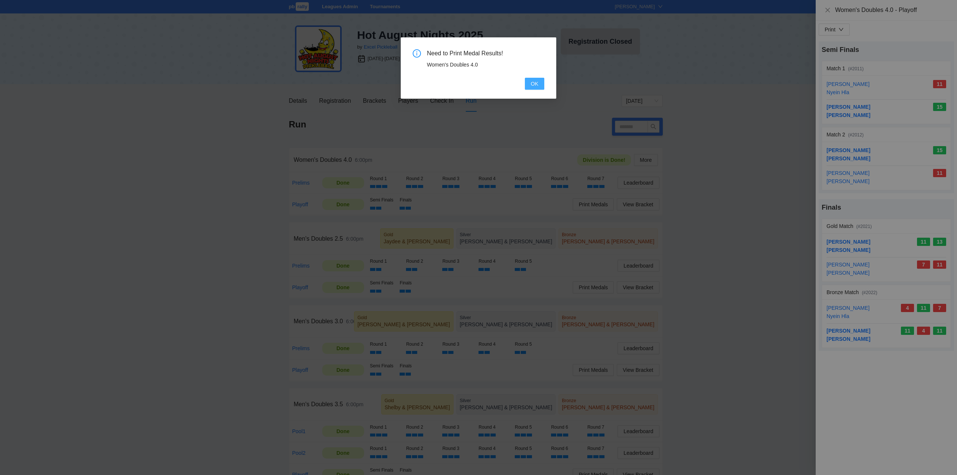
click at [536, 83] on span "OK" at bounding box center [534, 84] width 7 height 8
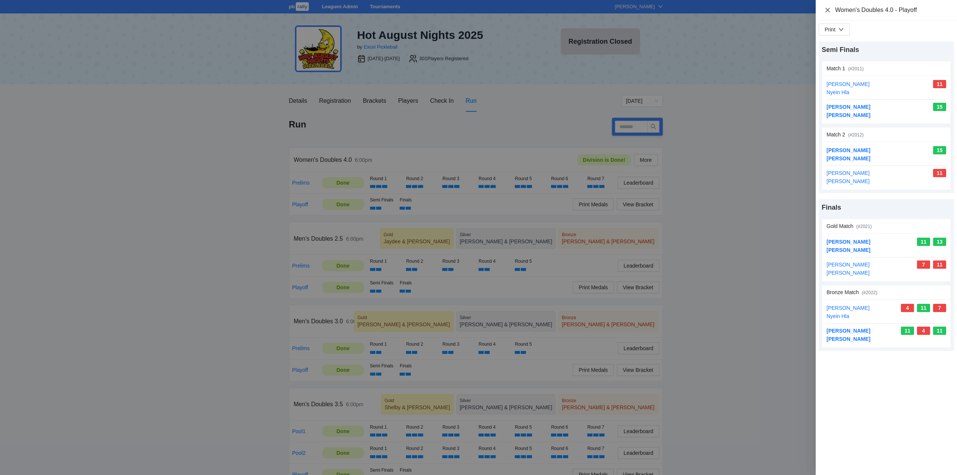
click at [828, 9] on icon "close" at bounding box center [828, 10] width 6 height 6
